Goal: Task Accomplishment & Management: Manage account settings

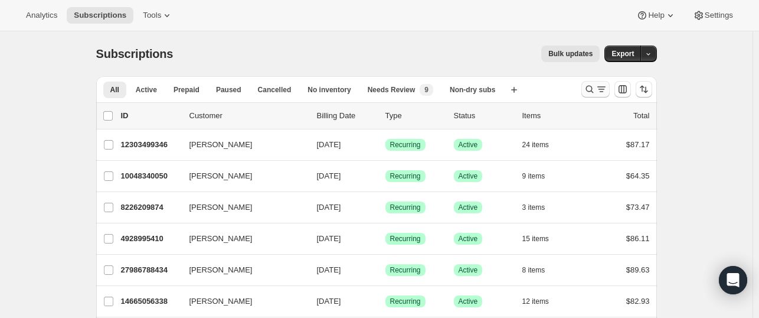
click at [592, 94] on icon "Search and filter results" at bounding box center [590, 89] width 12 height 12
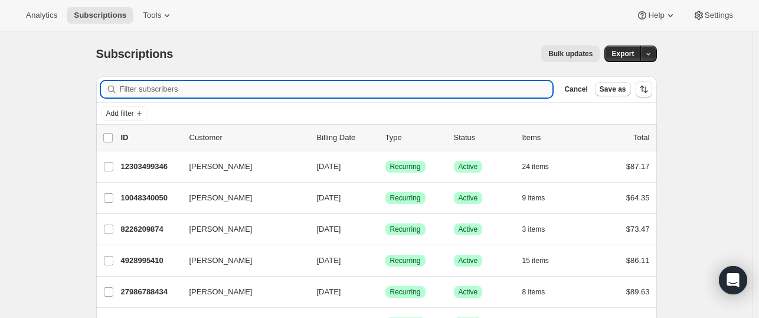
paste input "sjabsher@gmail.com"
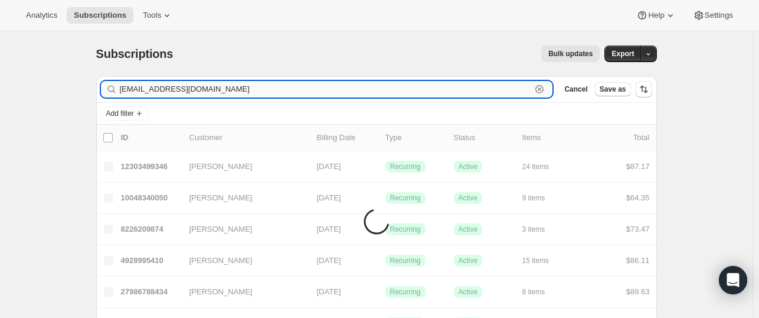
type input "sjabsher@gmail.com"
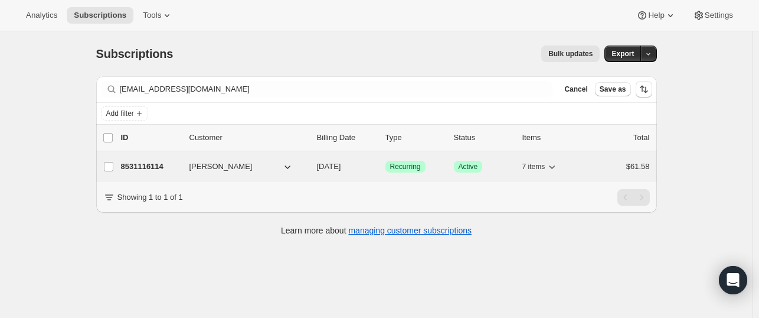
click at [197, 169] on span "Stacey Absher" at bounding box center [220, 167] width 63 height 12
click at [184, 171] on div "8531116114 Stacey Absher 09/14/2025 Success Recurring Success Active 7 items $6…" at bounding box center [385, 166] width 529 height 17
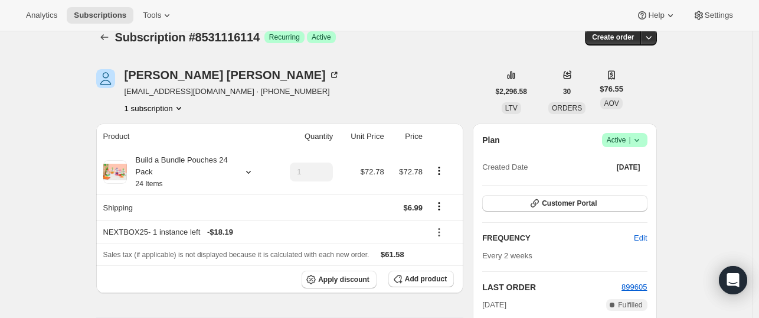
scroll to position [51, 0]
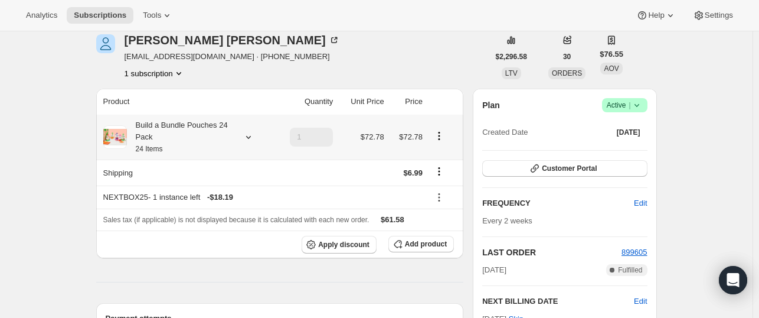
click at [251, 139] on icon at bounding box center [249, 137] width 12 height 12
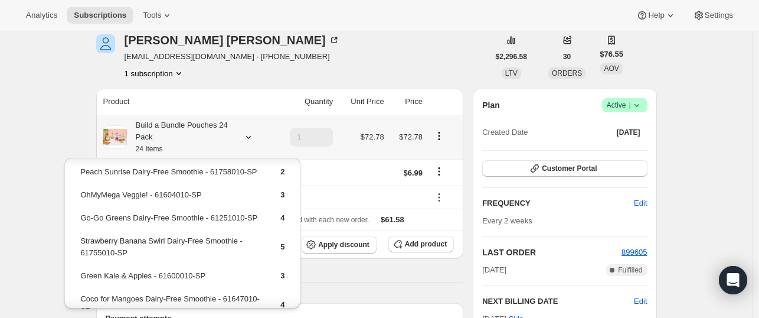
scroll to position [18, 0]
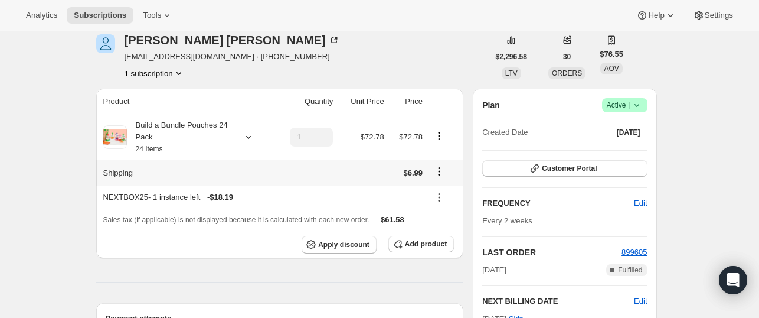
scroll to position [132, 0]
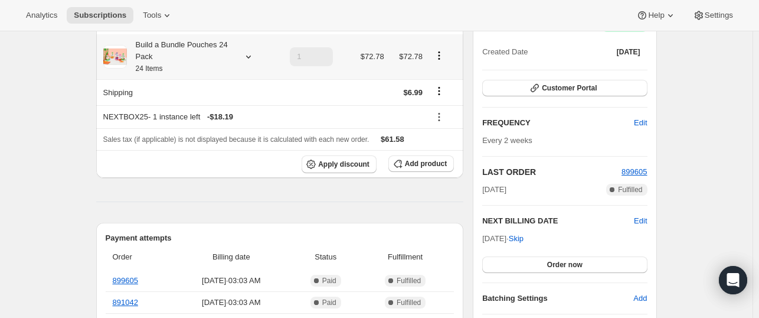
click at [248, 60] on icon at bounding box center [249, 57] width 12 height 12
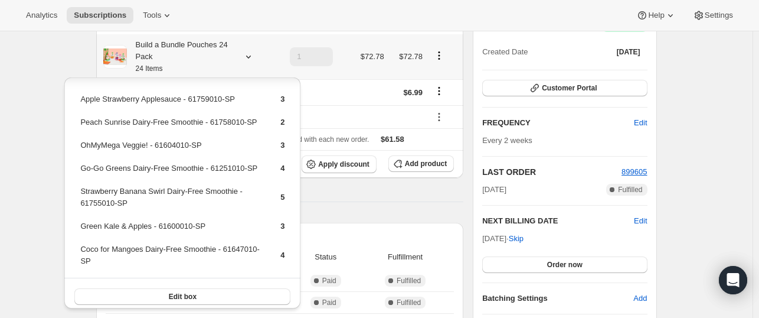
scroll to position [28, 0]
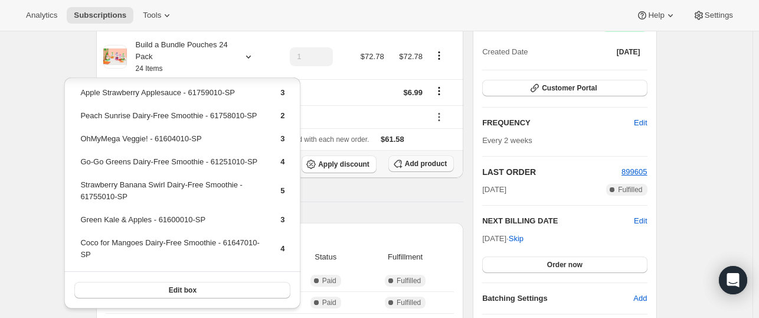
click at [424, 164] on span "Add product" at bounding box center [426, 163] width 42 height 9
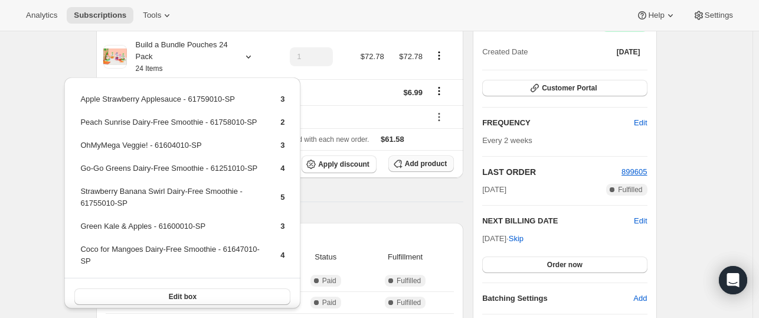
scroll to position [132, 0]
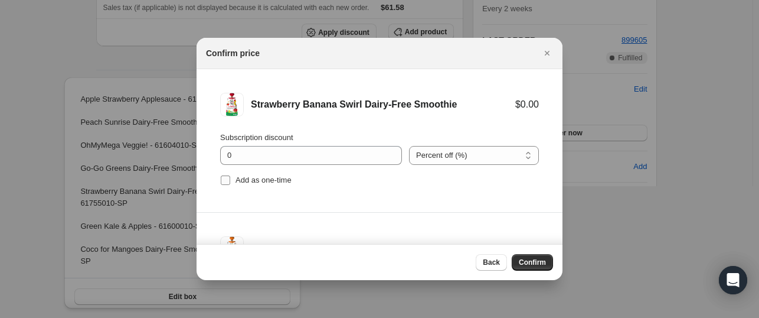
click at [223, 181] on input "Add as one-time" at bounding box center [225, 179] width 9 height 9
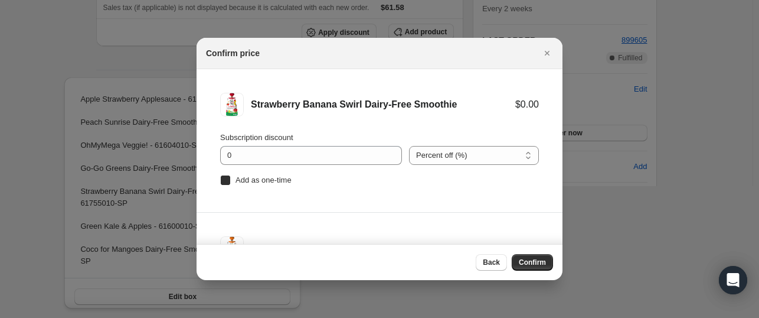
checkbox input "true"
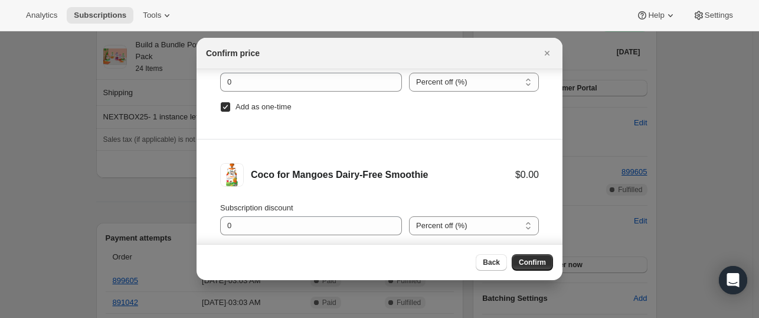
scroll to position [70, 0]
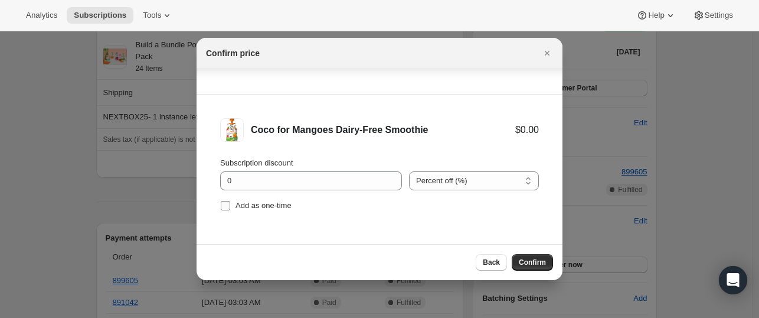
click at [224, 207] on input "Add as one-time" at bounding box center [225, 205] width 9 height 9
checkbox input "true"
click at [529, 263] on span "Confirm" at bounding box center [532, 261] width 27 height 9
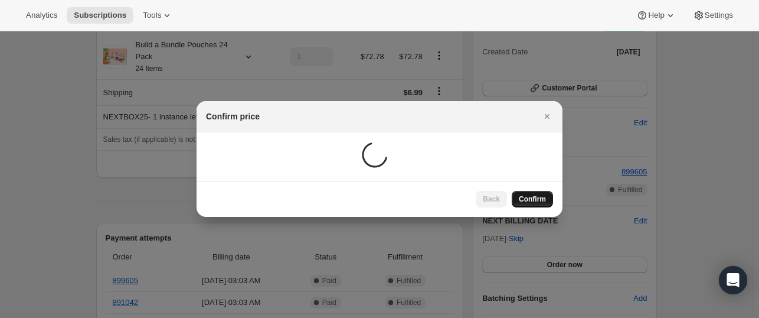
scroll to position [132, 0]
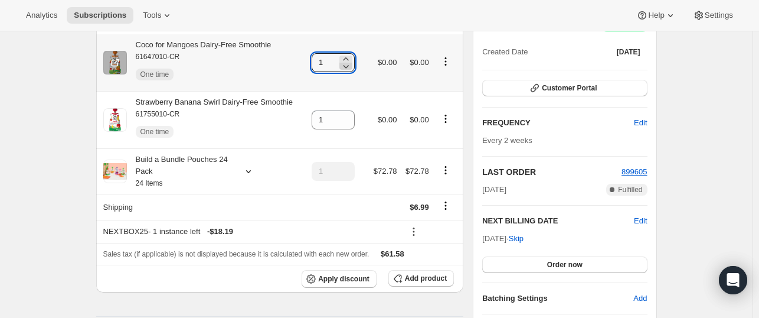
click at [347, 60] on icon at bounding box center [346, 66] width 12 height 12
type input "0"
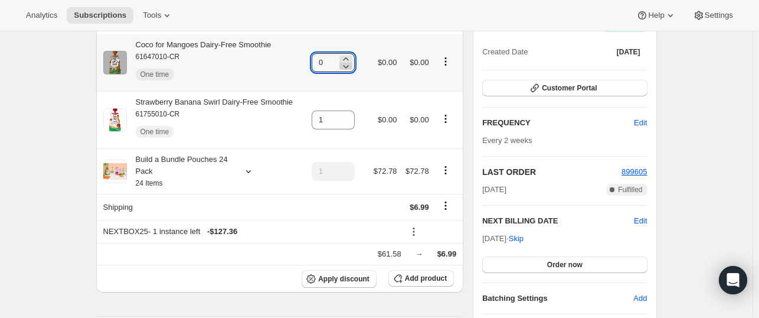
click at [347, 60] on icon at bounding box center [346, 66] width 12 height 12
click at [347, 68] on icon at bounding box center [346, 66] width 12 height 12
click at [326, 63] on input "0" at bounding box center [324, 62] width 25 height 19
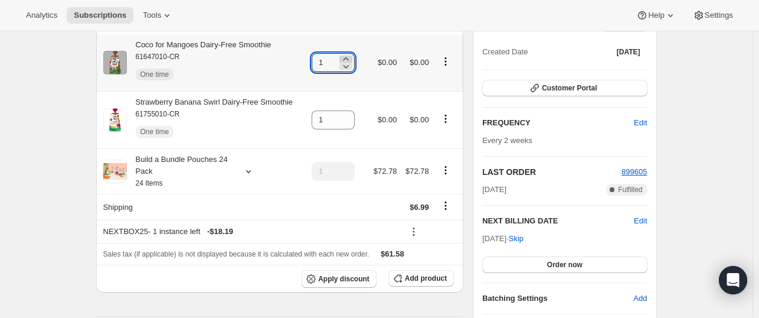
click at [348, 56] on icon at bounding box center [346, 59] width 12 height 12
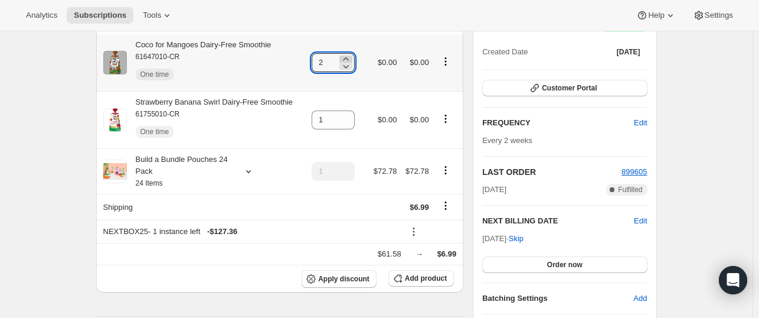
click at [348, 56] on icon at bounding box center [346, 59] width 12 height 12
type input "3"
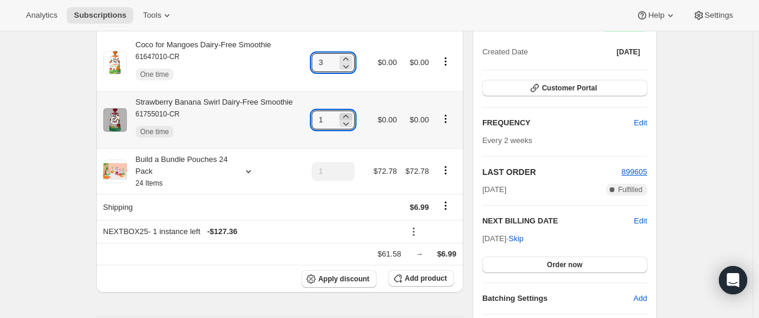
click at [348, 116] on icon at bounding box center [345, 116] width 5 height 3
type input "3"
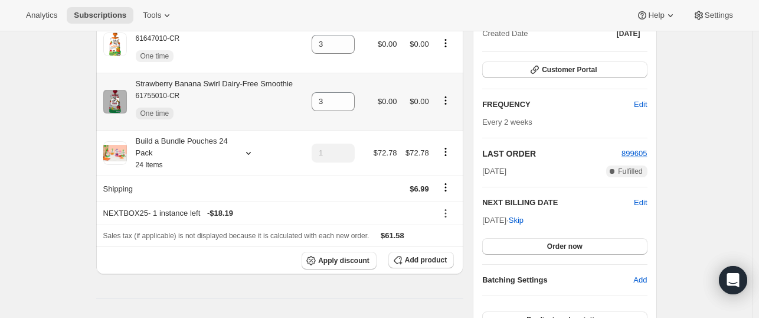
scroll to position [205, 0]
click at [324, 259] on span "Apply discount" at bounding box center [343, 259] width 51 height 9
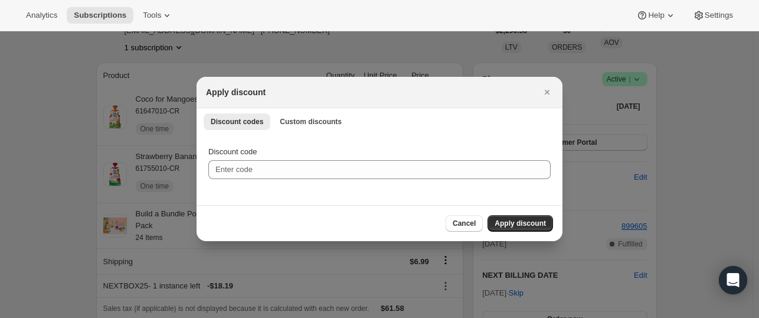
scroll to position [0, 0]
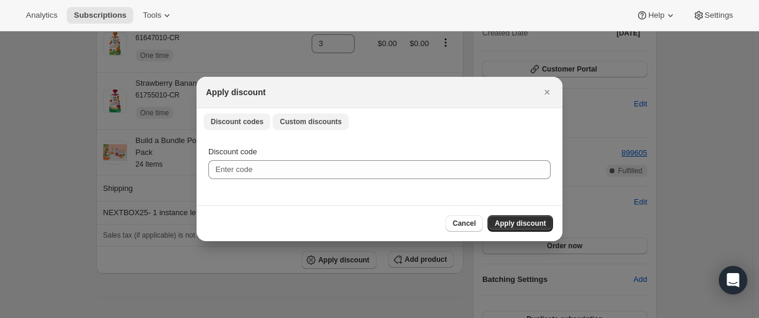
click at [318, 125] on span "Custom discounts" at bounding box center [311, 121] width 62 height 9
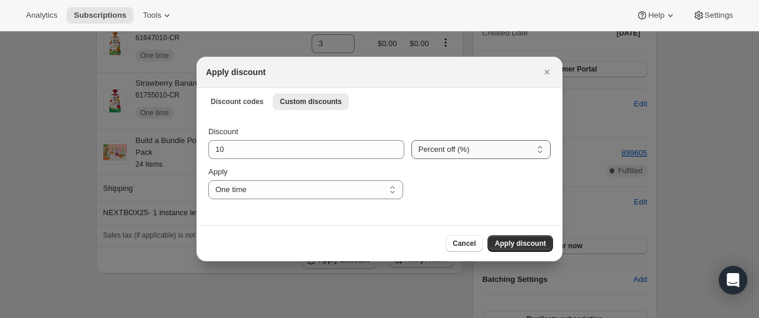
click at [538, 152] on select "Percent off (%) Amount off ($)" at bounding box center [480, 149] width 139 height 19
click at [500, 124] on div "Discount 10 Percent off (%) Amount off ($) Percent off (%) Apply One time Speci…" at bounding box center [380, 169] width 366 height 111
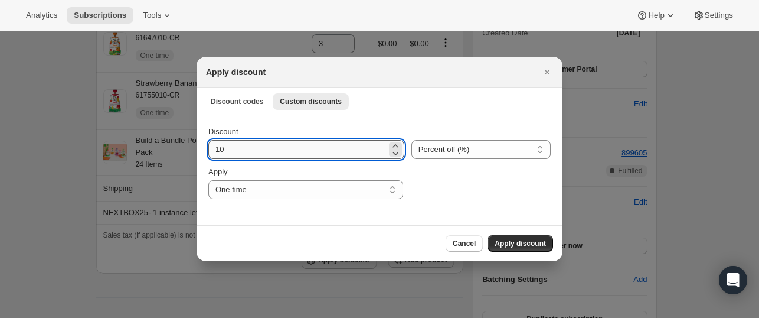
click at [269, 149] on input "10" at bounding box center [297, 149] width 178 height 19
type input "1"
type input "20"
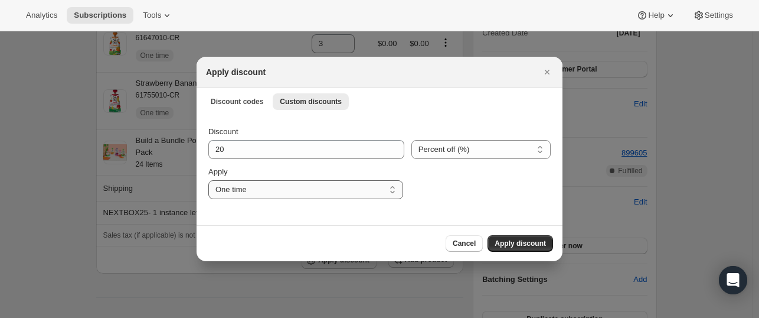
click at [395, 192] on select "One time Specify instances... Indefinitely" at bounding box center [305, 189] width 195 height 19
click at [208, 180] on select "One time Specify instances... Indefinitely" at bounding box center [305, 189] width 195 height 19
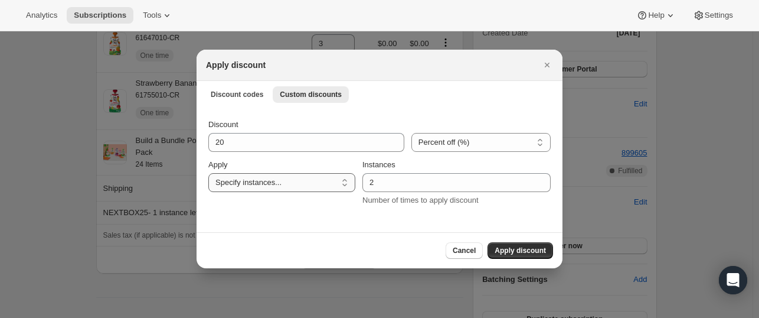
click at [321, 186] on select "One time Specify instances... Indefinitely" at bounding box center [281, 182] width 147 height 19
select select "one"
click at [208, 180] on select "One time Specify instances... Indefinitely" at bounding box center [281, 182] width 147 height 19
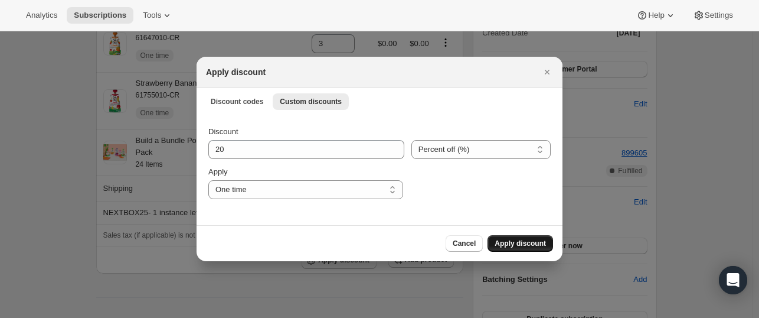
click at [512, 244] on span "Apply discount" at bounding box center [520, 242] width 51 height 9
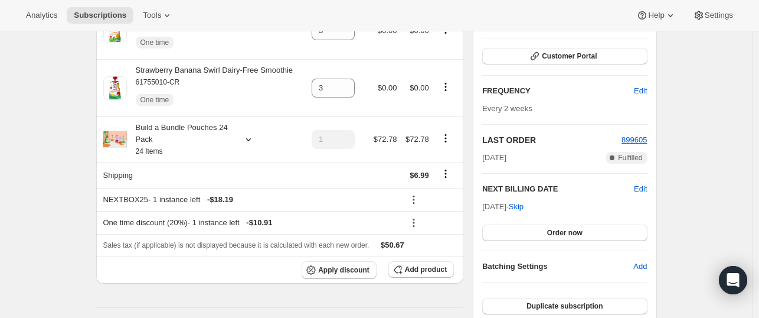
scroll to position [82, 0]
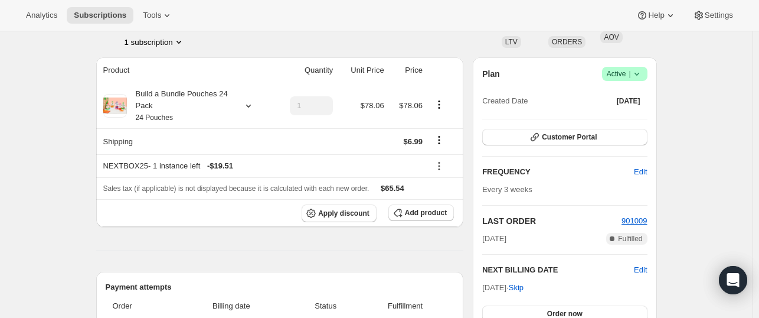
scroll to position [84, 0]
click at [416, 212] on span "Add product" at bounding box center [426, 211] width 42 height 9
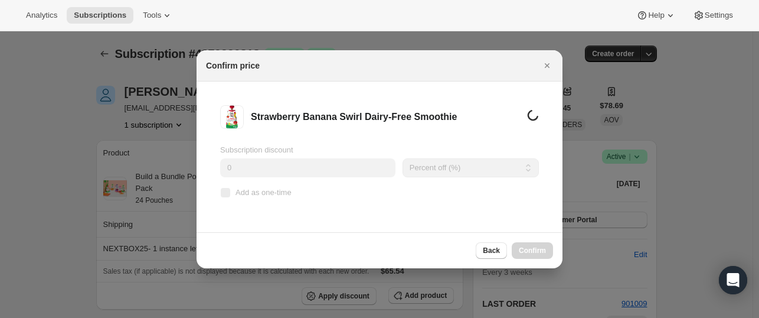
scroll to position [0, 0]
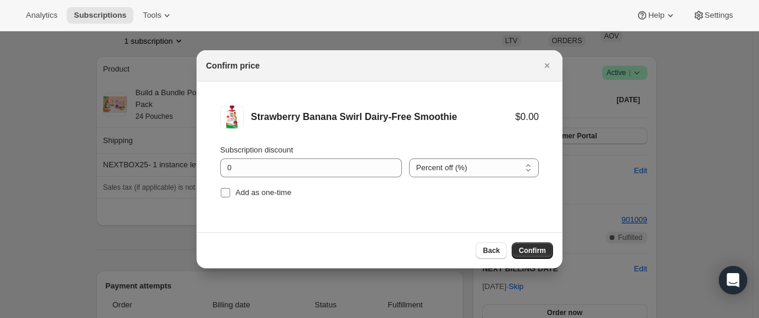
click at [247, 194] on span "Add as one-time" at bounding box center [264, 192] width 56 height 9
click at [230, 194] on input "Add as one-time" at bounding box center [225, 192] width 9 height 9
checkbox input "true"
click at [524, 246] on span "Confirm" at bounding box center [532, 250] width 27 height 9
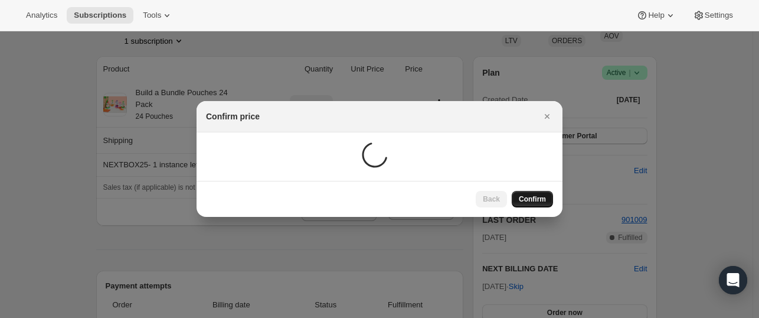
scroll to position [84, 0]
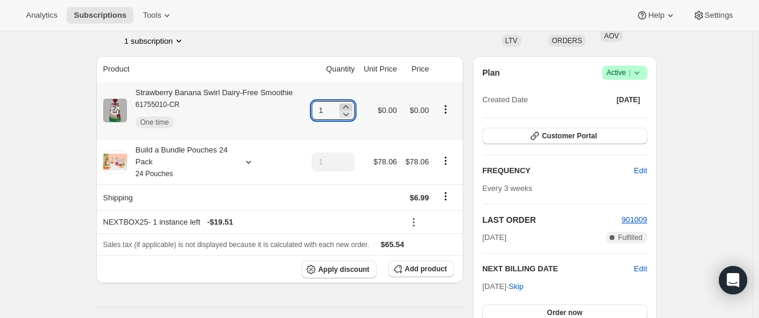
click at [346, 103] on icon at bounding box center [346, 107] width 12 height 12
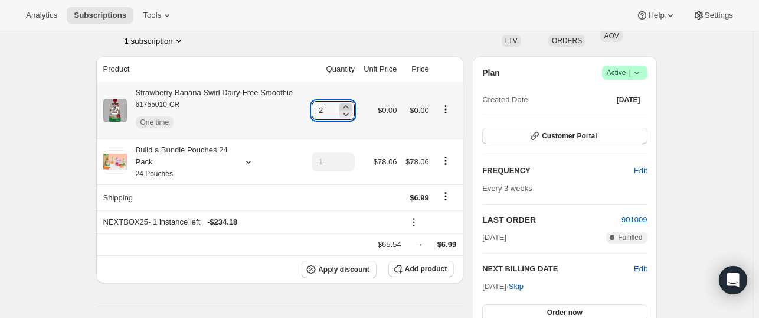
click at [346, 103] on icon at bounding box center [346, 107] width 12 height 12
type input "3"
